Goal: Task Accomplishment & Management: Complete application form

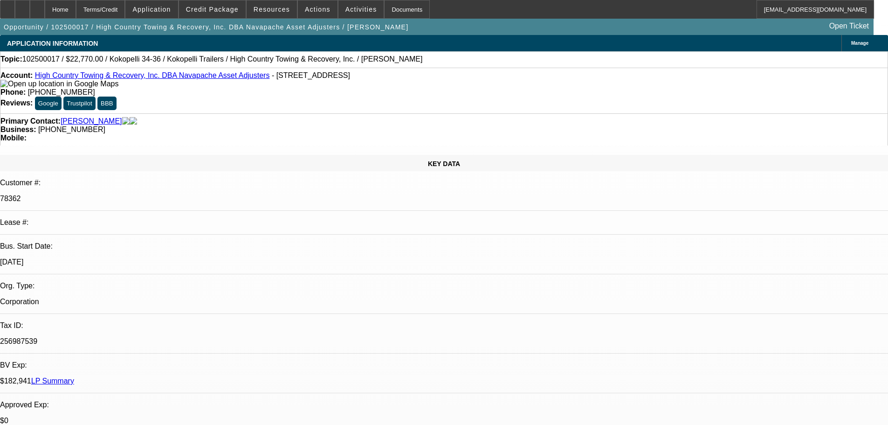
select select "0"
select select "2"
select select "0.1"
select select "4"
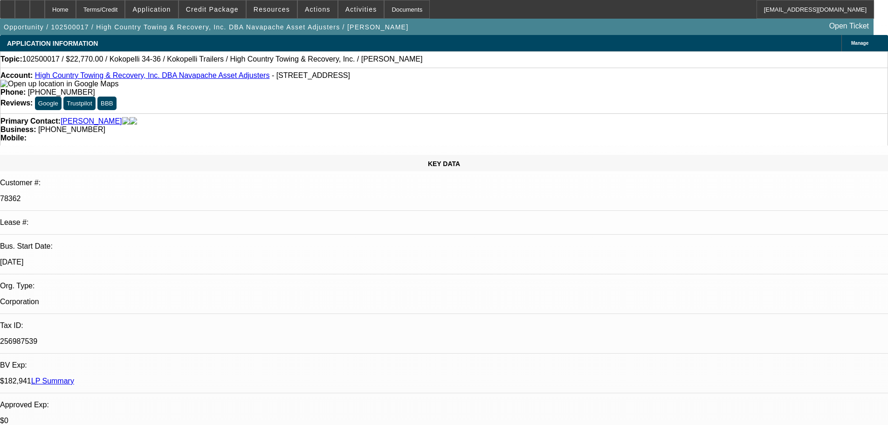
click at [74, 377] on link "LP Summary" at bounding box center [52, 381] width 43 height 8
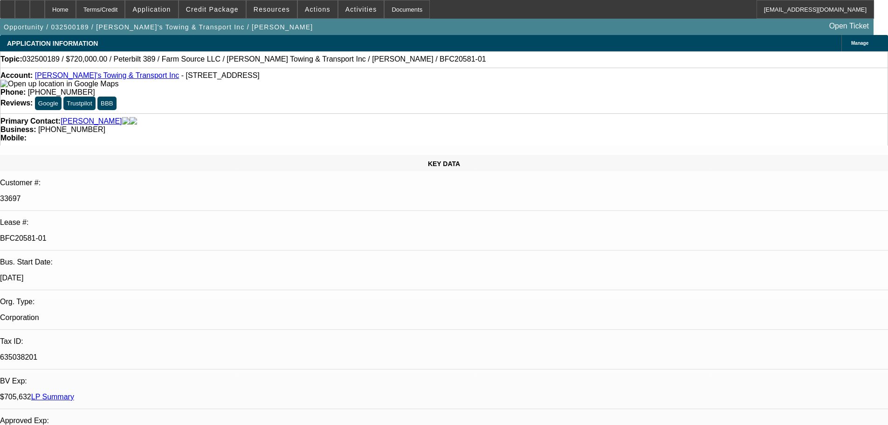
select select "0"
select select "2"
select select "0"
select select "6"
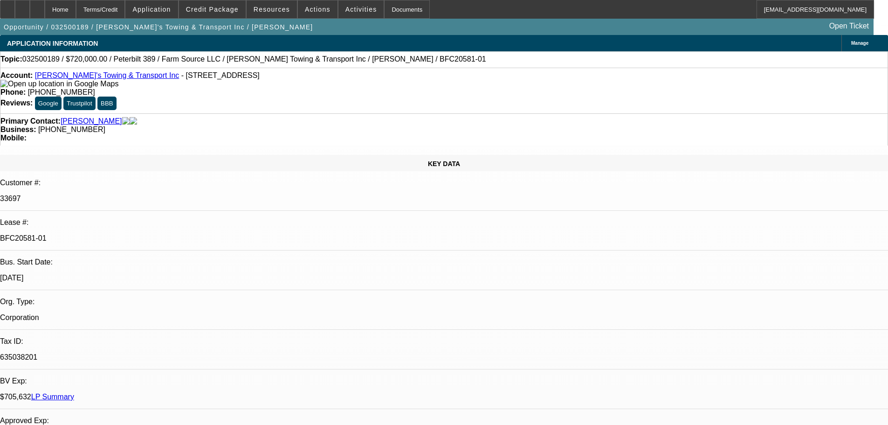
select select "0"
select select "2"
select select "0"
select select "6"
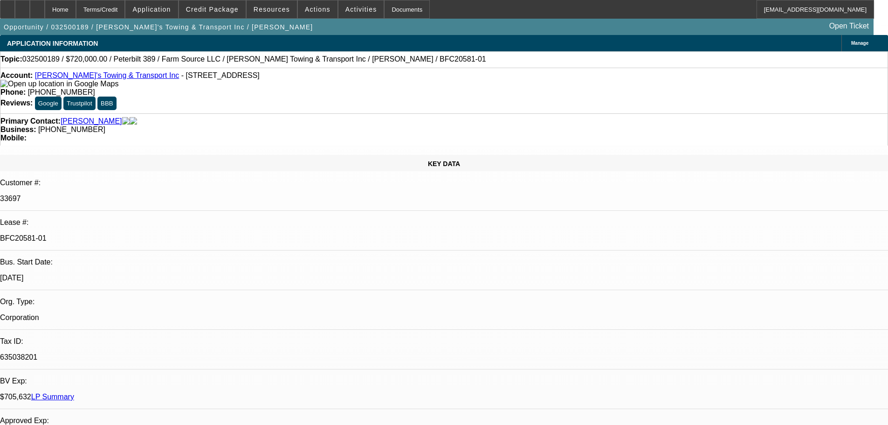
select select "0"
select select "2"
select select "0"
select select "6"
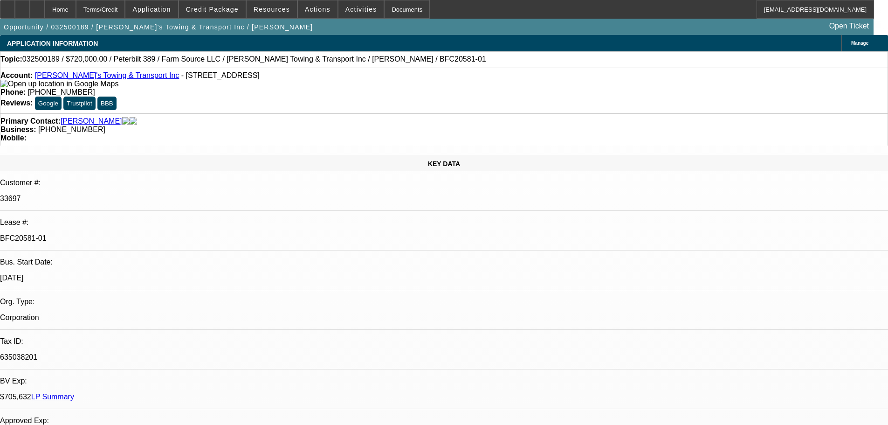
select select "0"
select select "2"
select select "0"
select select "6"
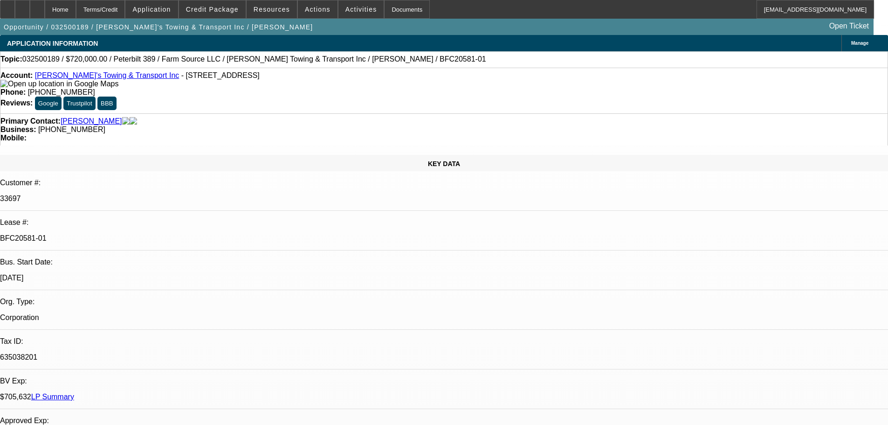
scroll to position [933, 0]
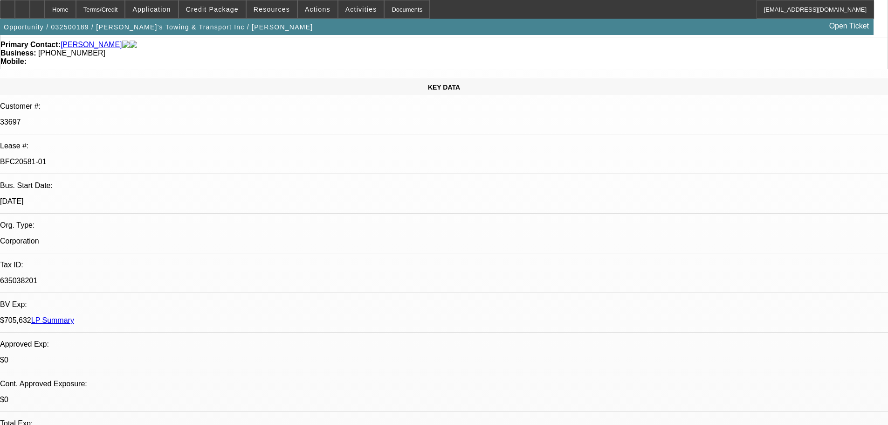
scroll to position [93, 0]
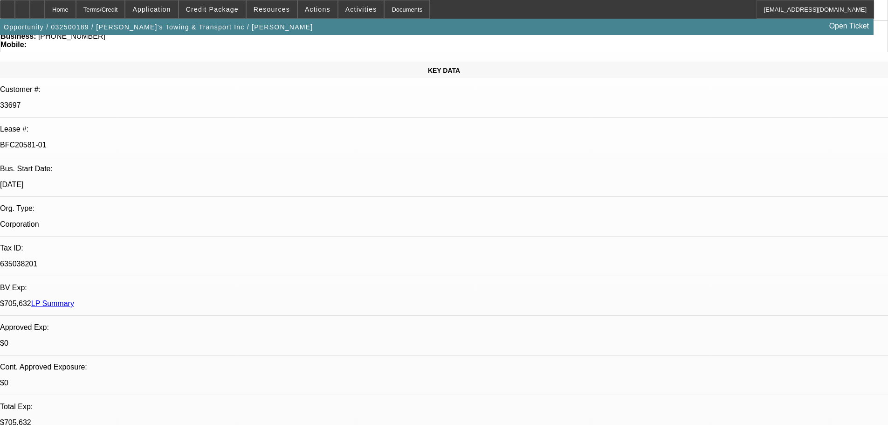
scroll to position [840, 0]
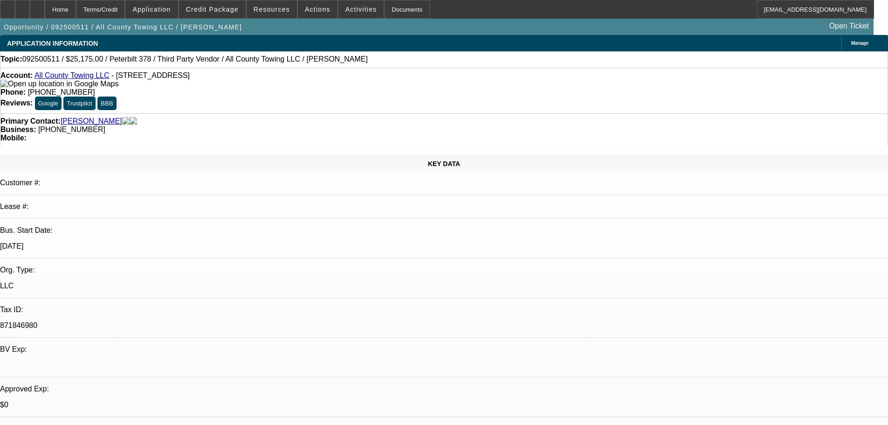
select select "2"
select select "0.1"
select select "4"
select select "2"
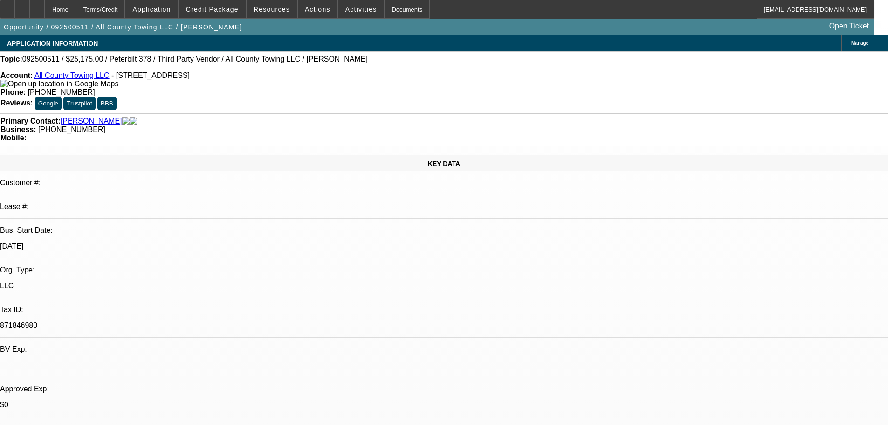
select select "2"
select select "0.1"
select select "4"
select select "2"
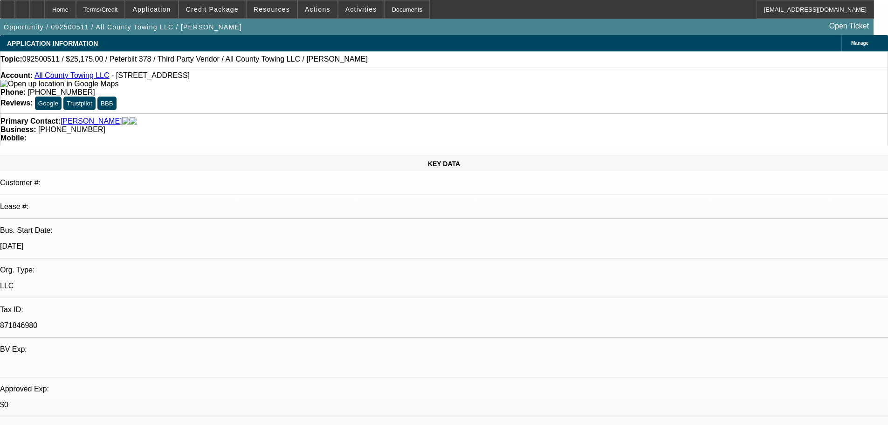
select select "0.1"
select select "4"
select select "0"
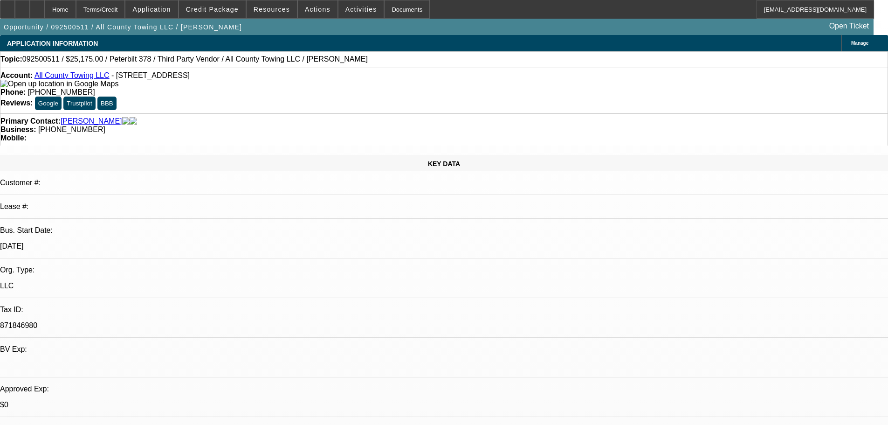
select select "4"
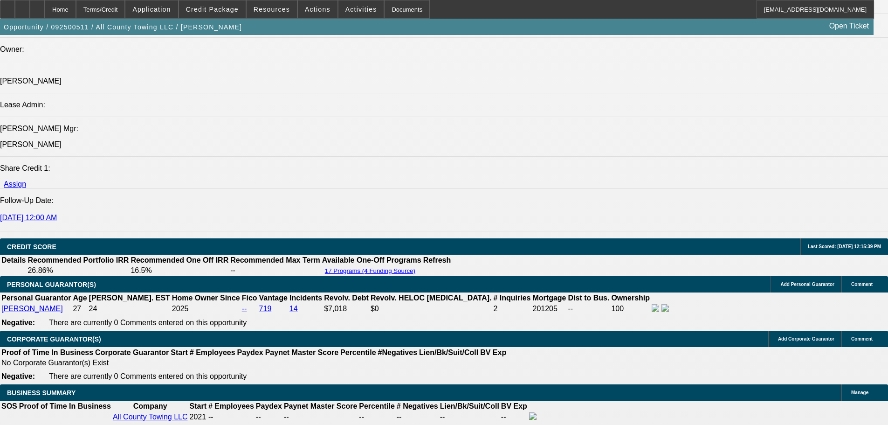
scroll to position [979, 0]
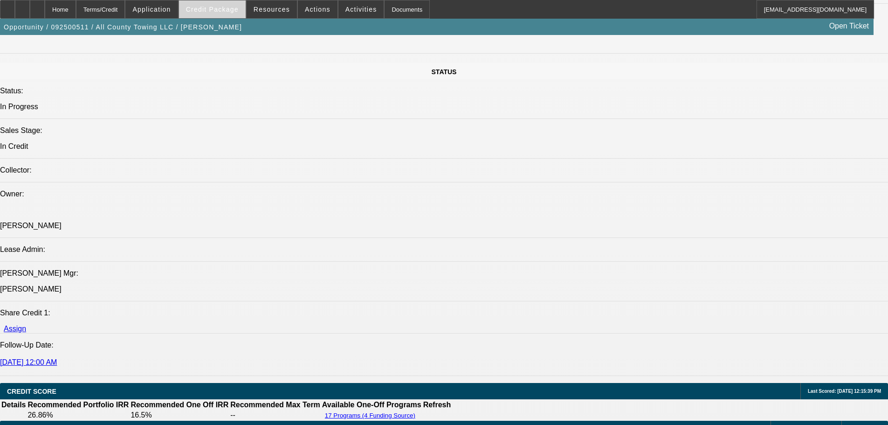
click at [213, 6] on span "Credit Package" at bounding box center [212, 9] width 53 height 7
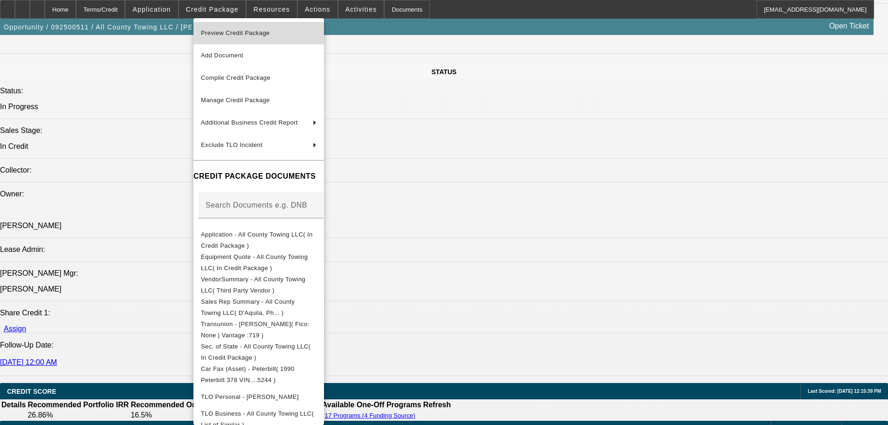
click at [263, 32] on span "Preview Credit Package" at bounding box center [235, 32] width 69 height 7
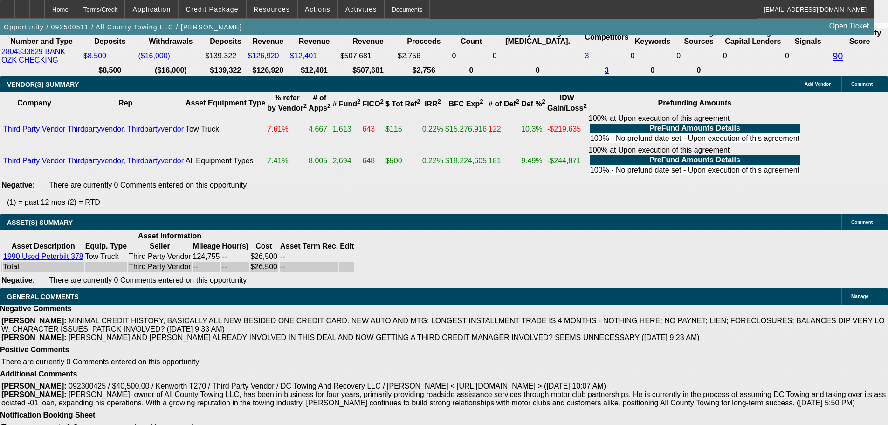
scroll to position [599, 0]
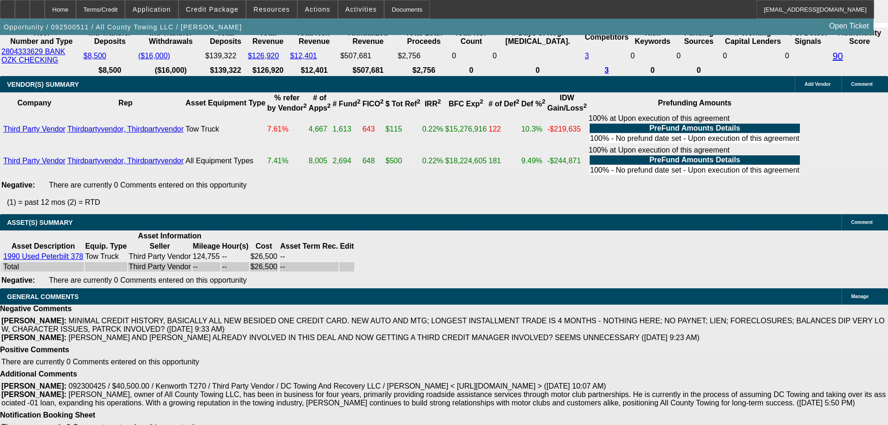
select select "4"
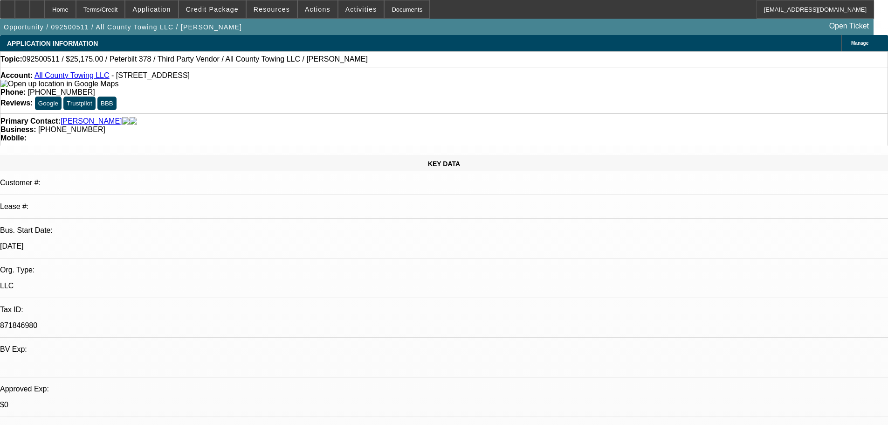
type textarea "YES I NOTED THE CREDIT PROFILE WAS BETTER THAN THE OTHER DEAL YOU SUBMITTED TO …"
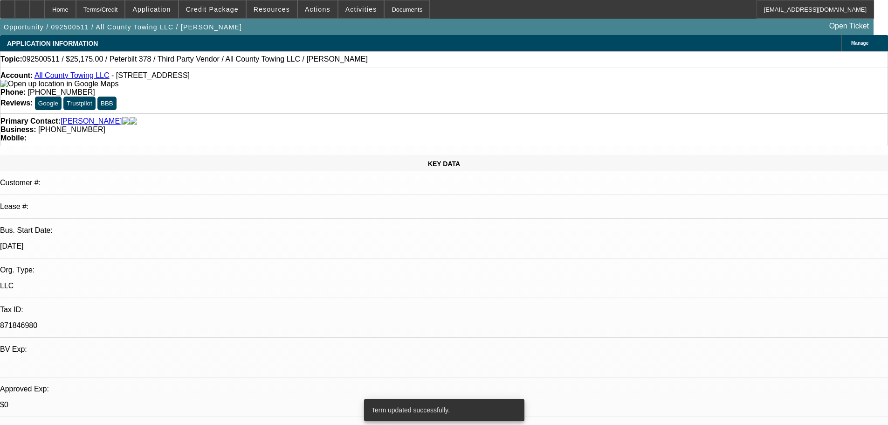
select select "2"
select select "0.1"
select select "4"
select select "2"
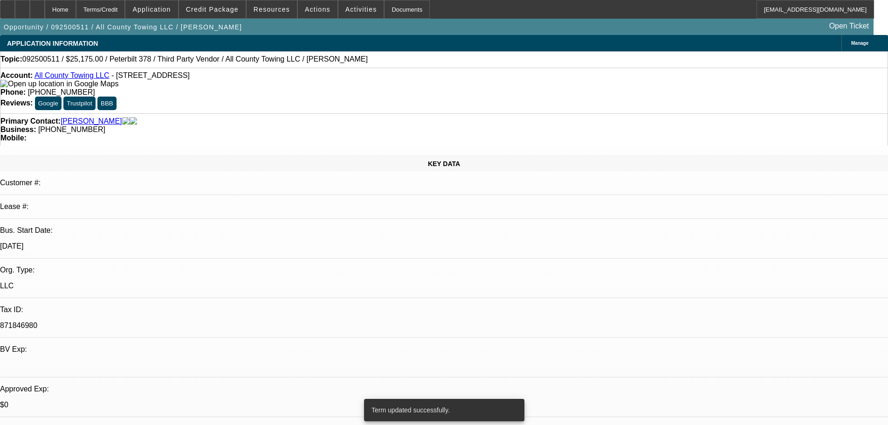
select select "2"
select select "0.1"
select select "4"
select select "2"
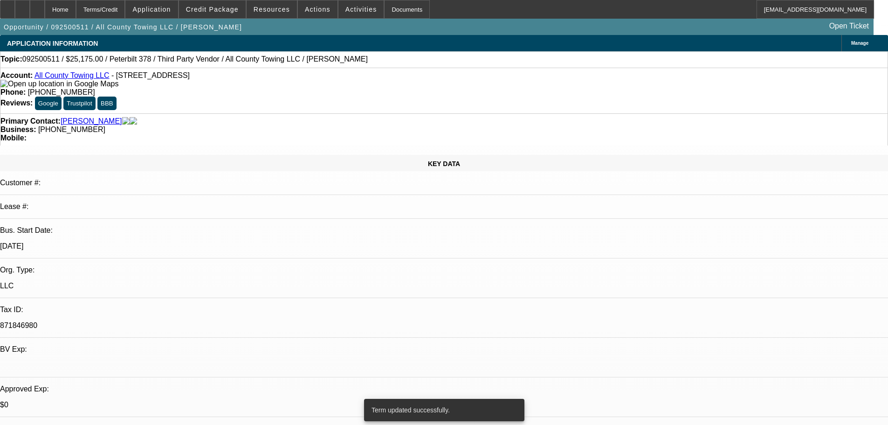
select select "0.1"
select select "4"
select select "0"
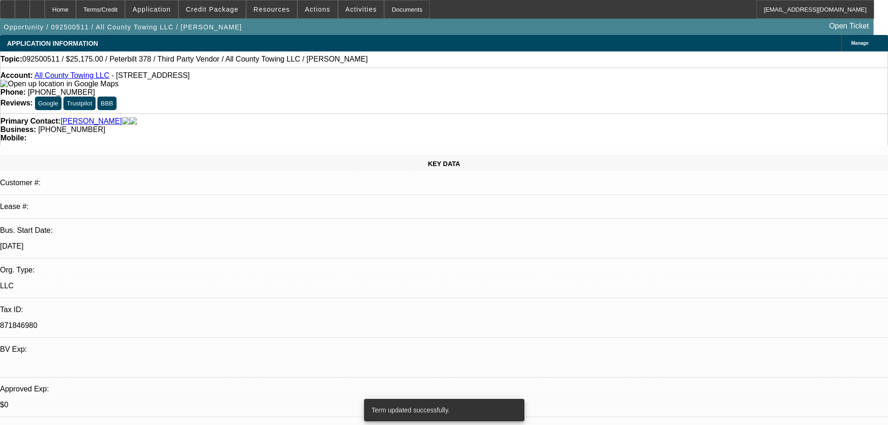
select select "4"
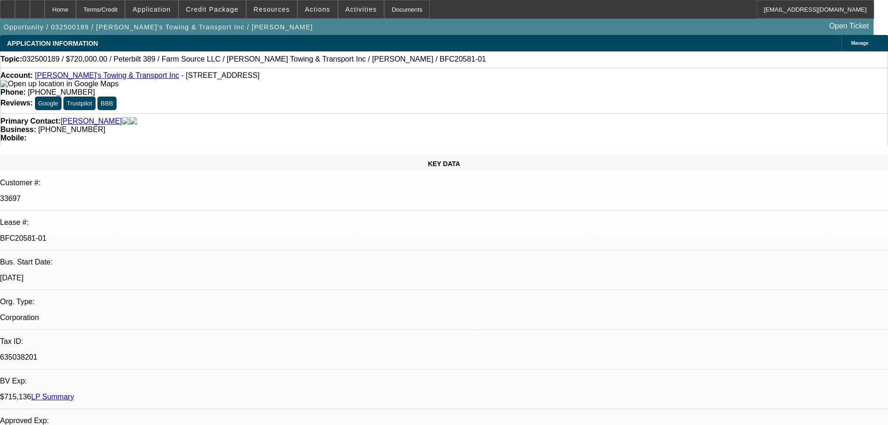
select select "0"
select select "2"
select select "0"
select select "6"
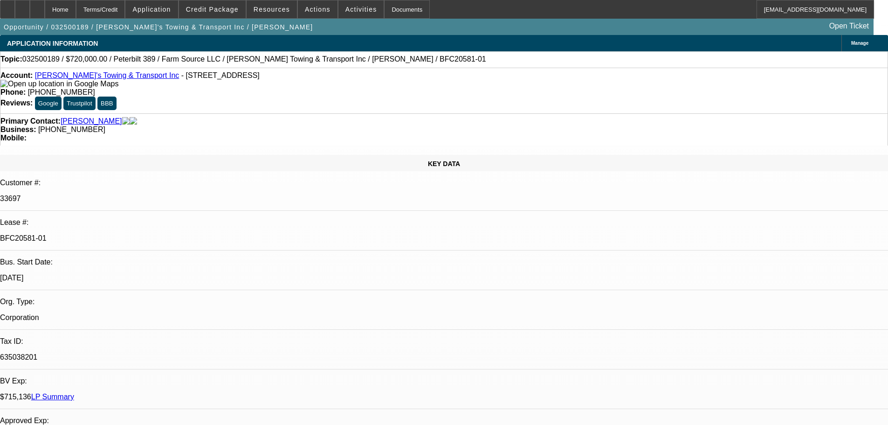
select select "0"
select select "2"
select select "0"
select select "6"
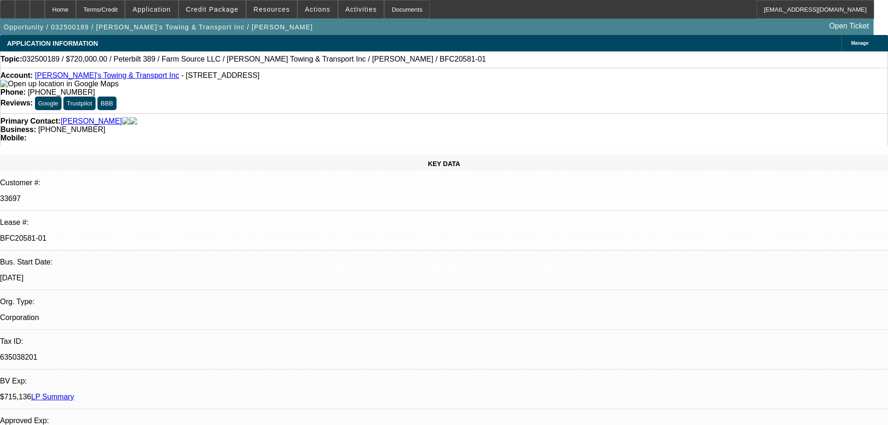
select select "0"
select select "2"
select select "0"
select select "6"
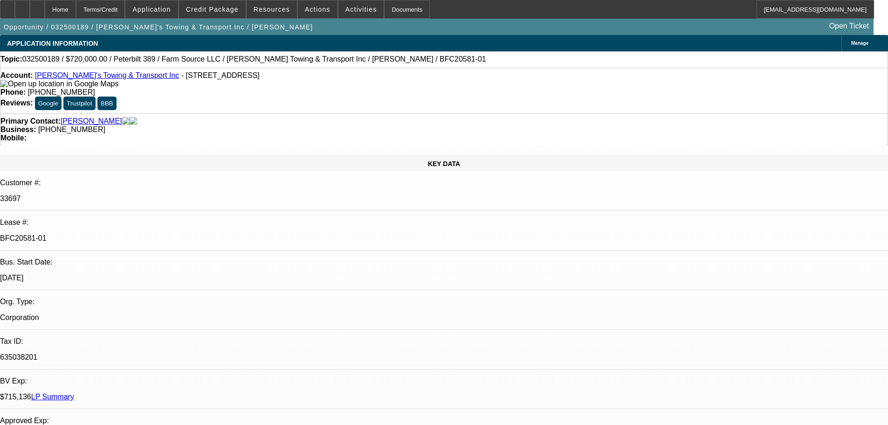
select select "0"
select select "2"
select select "0"
select select "6"
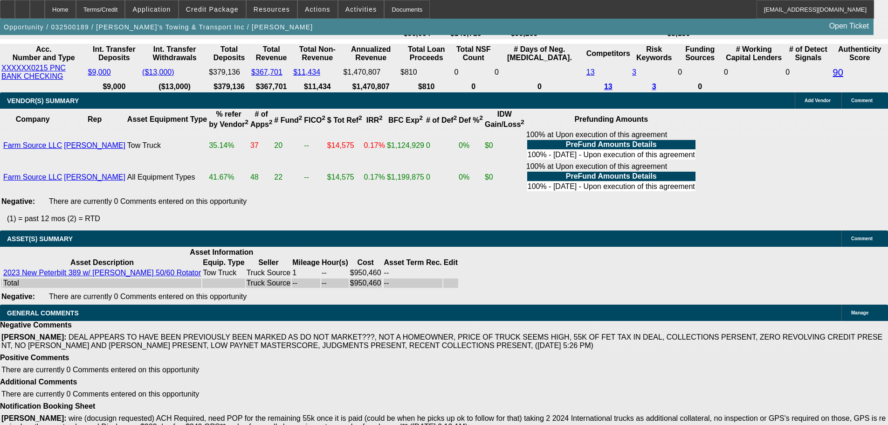
scroll to position [1778, 0]
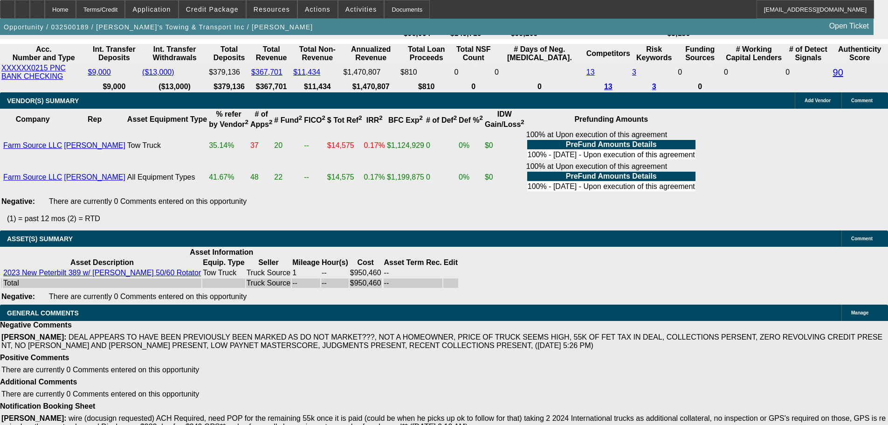
scroll to position [1032, 0]
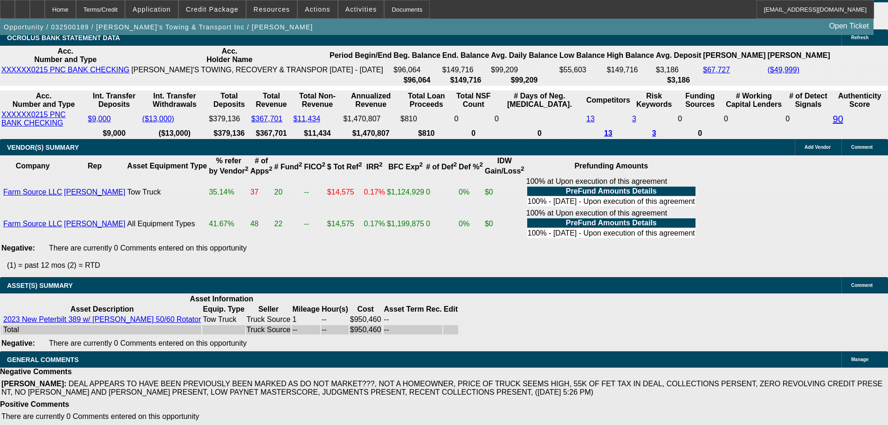
scroll to position [986, 0]
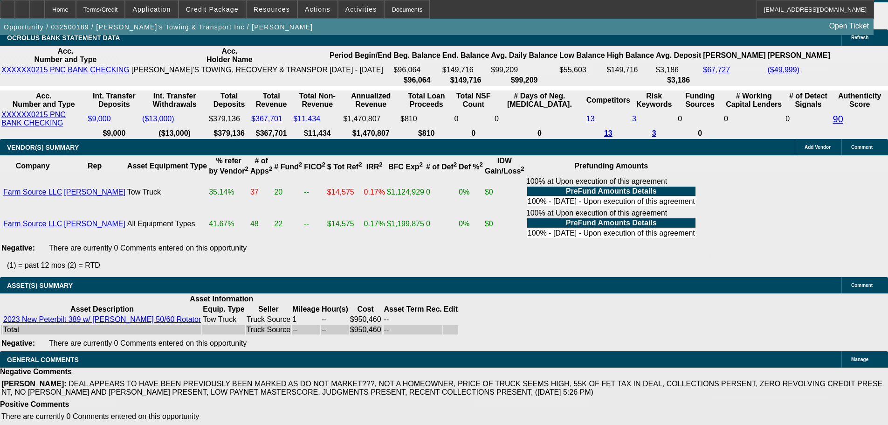
scroll to position [846, 0]
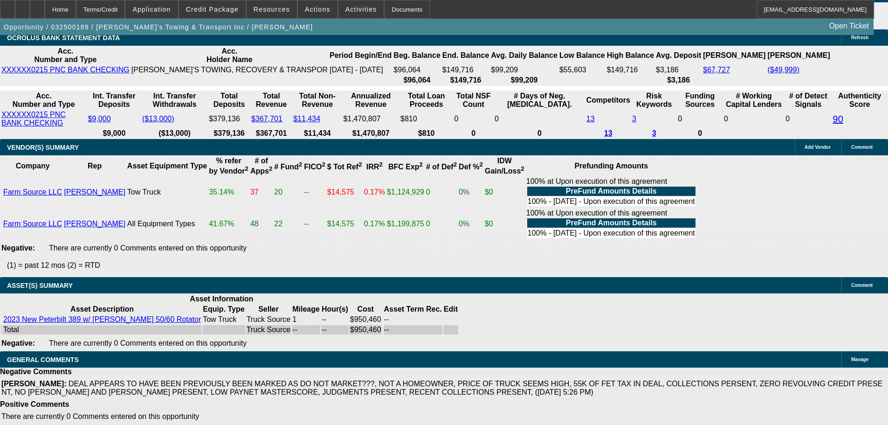
scroll to position [13, 0]
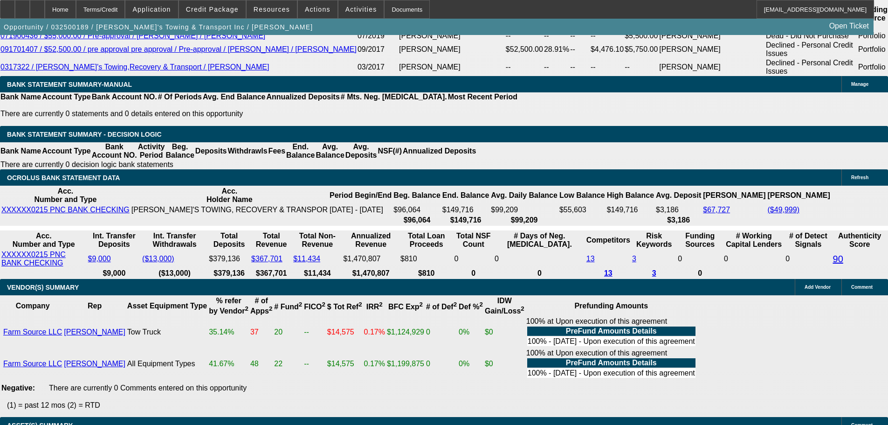
scroll to position [472, 0]
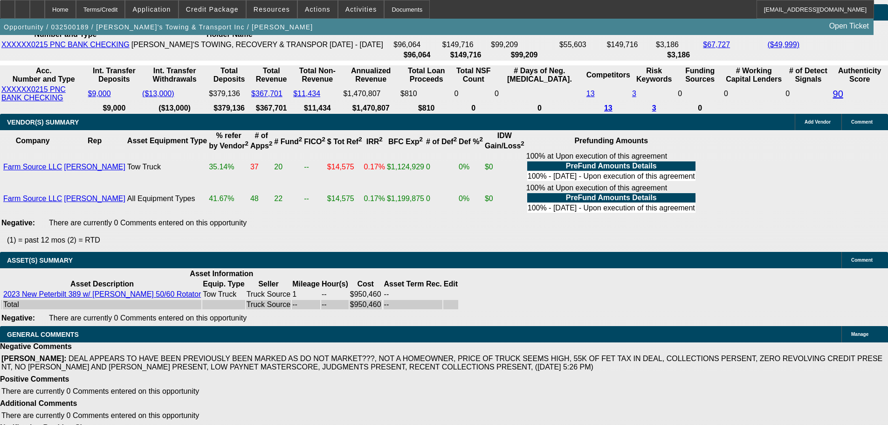
scroll to position [1864, 0]
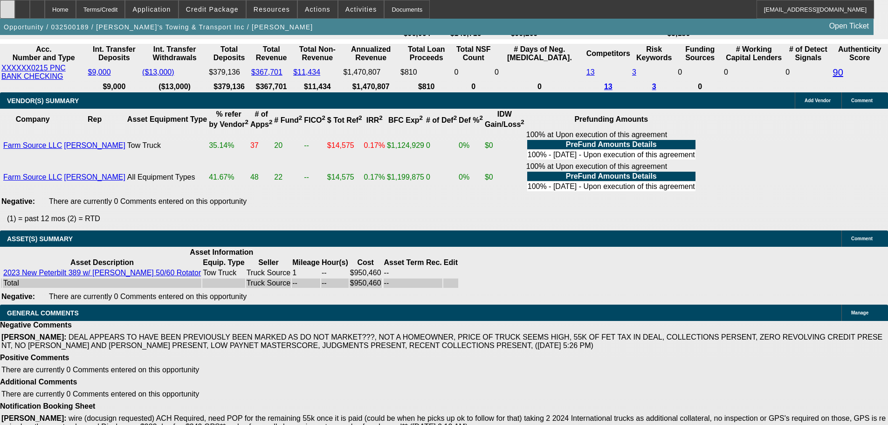
click at [15, 7] on div at bounding box center [7, 9] width 15 height 19
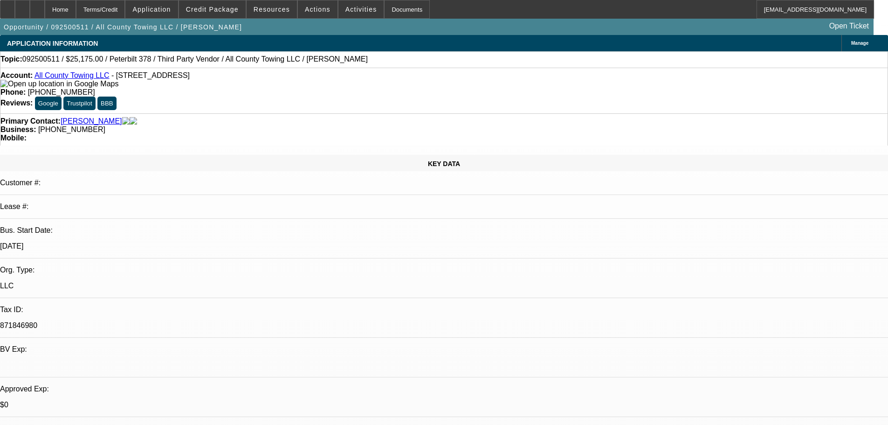
select select "2"
select select "0.1"
select select "4"
select select "2"
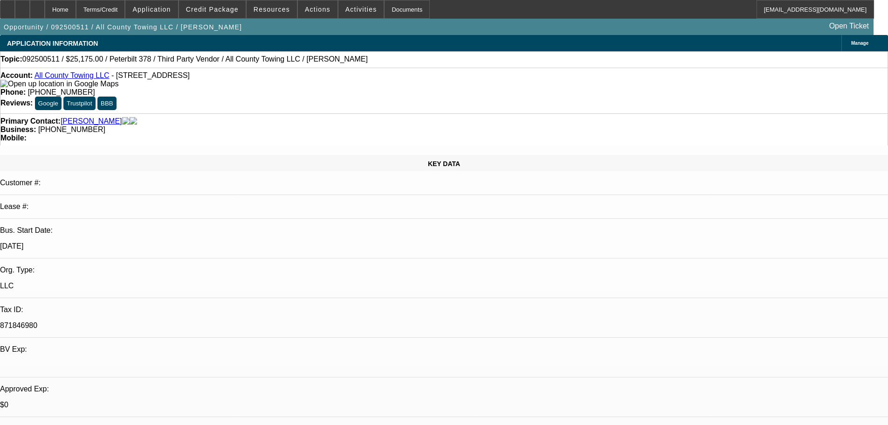
select select "2"
select select "0.1"
select select "4"
select select "2"
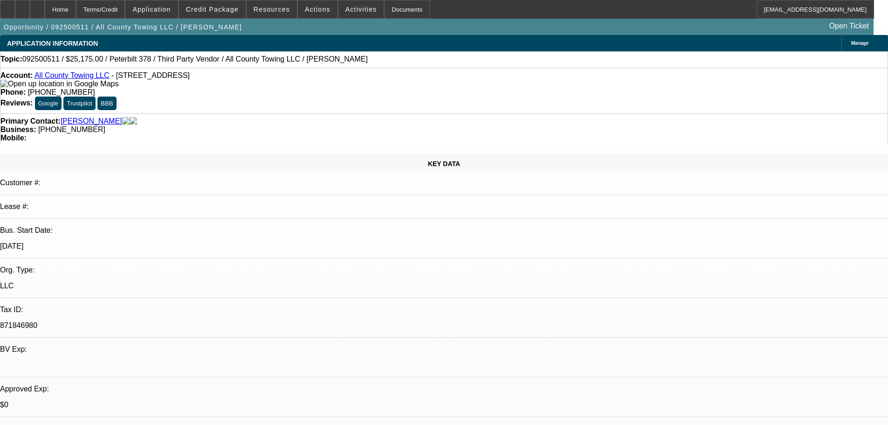
select select "0.1"
select select "4"
select select "0"
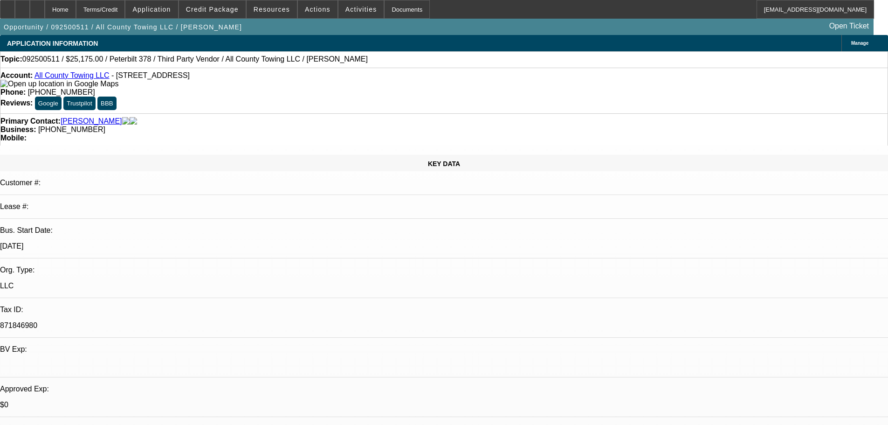
select select "4"
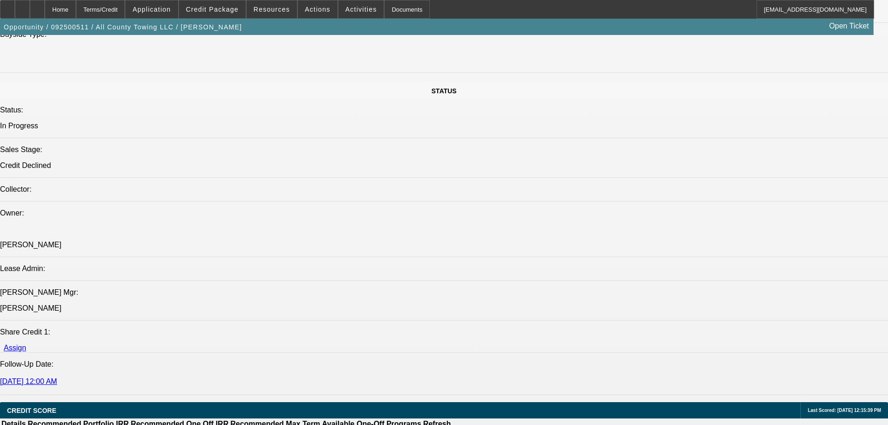
scroll to position [979, 0]
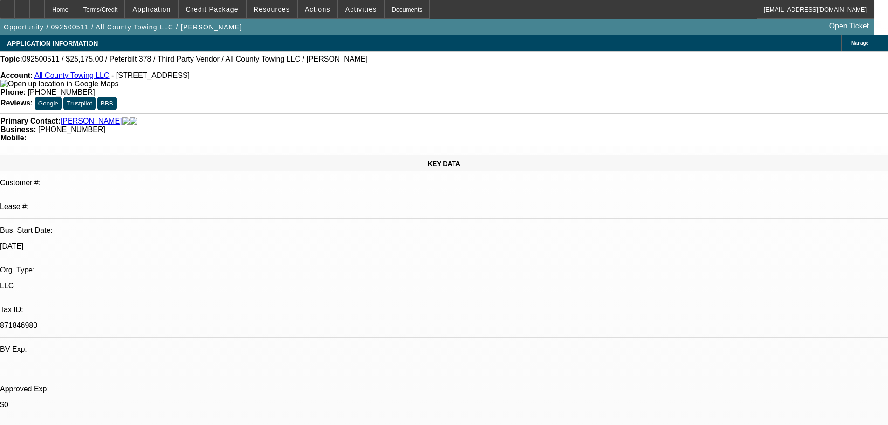
select select "2"
select select "0.1"
select select "4"
select select "2"
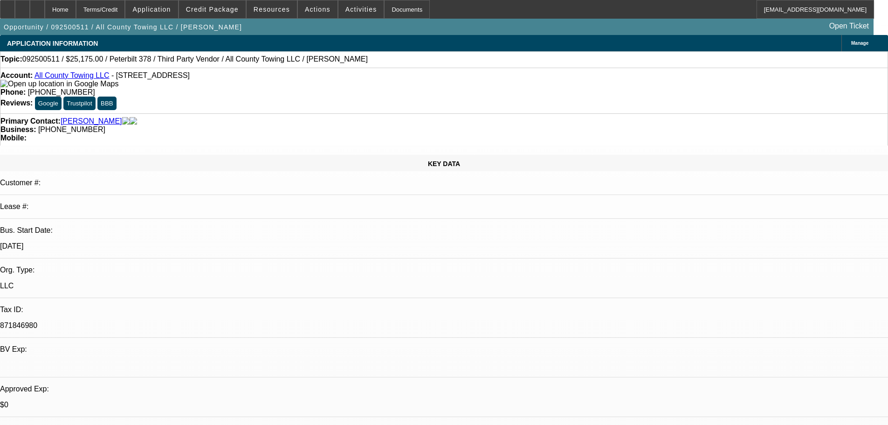
select select "2"
select select "0.1"
select select "4"
select select "2"
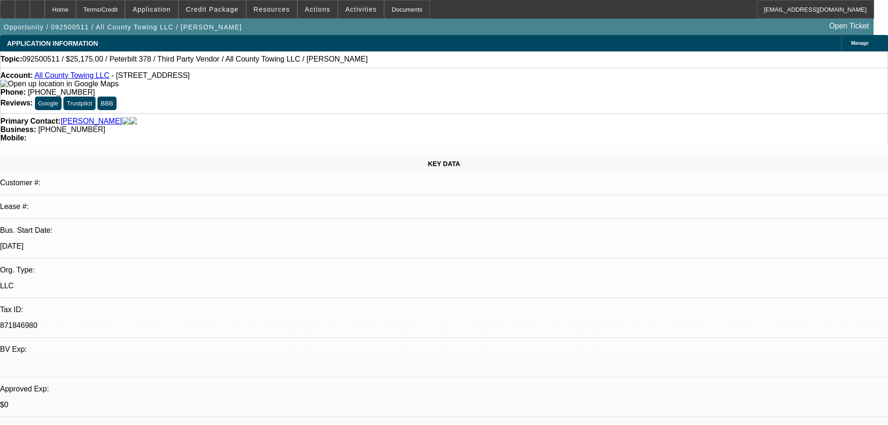
select select "0.1"
select select "4"
select select "0"
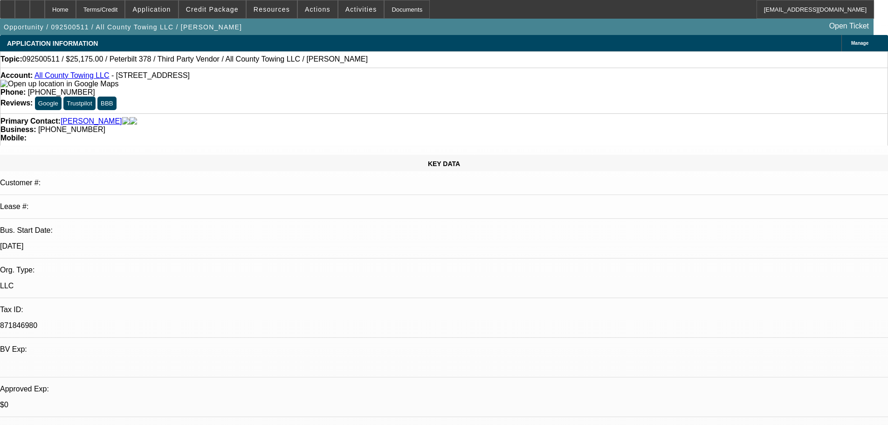
select select "4"
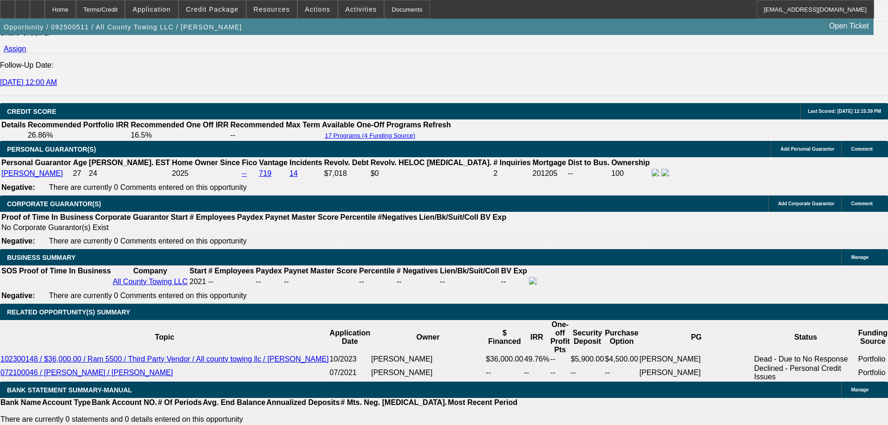
scroll to position [1313, 0]
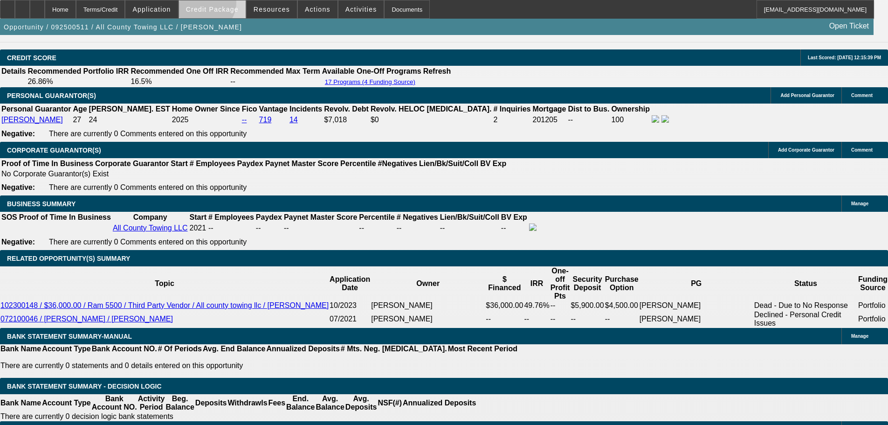
click at [217, 5] on span at bounding box center [212, 9] width 67 height 22
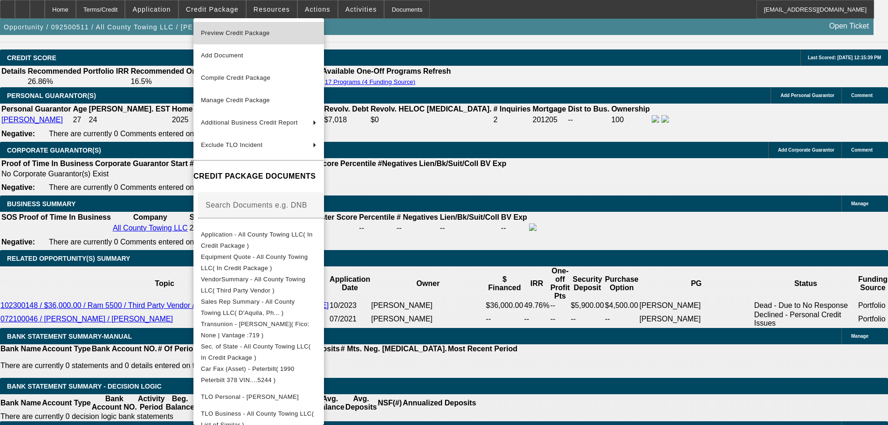
click at [228, 30] on span "Preview Credit Package" at bounding box center [235, 32] width 69 height 7
